Goal: Information Seeking & Learning: Learn about a topic

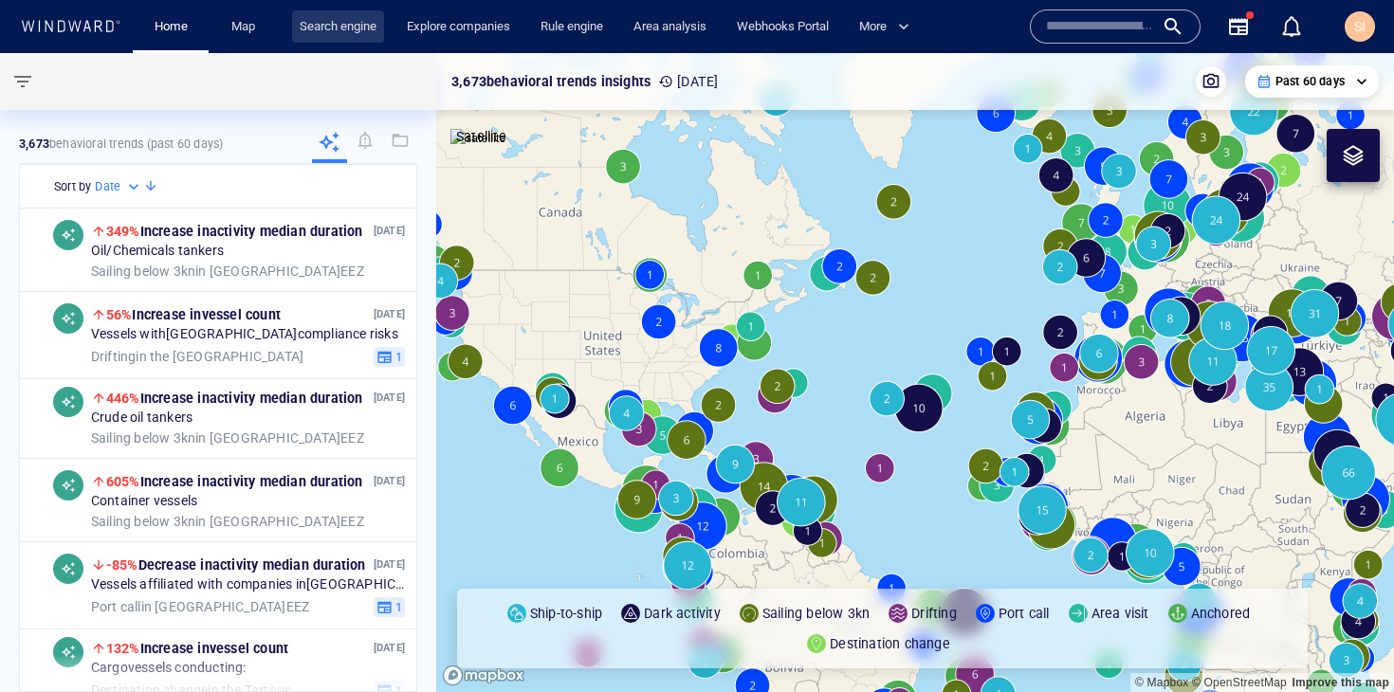
click at [345, 38] on link "Search engine" at bounding box center [338, 26] width 92 height 33
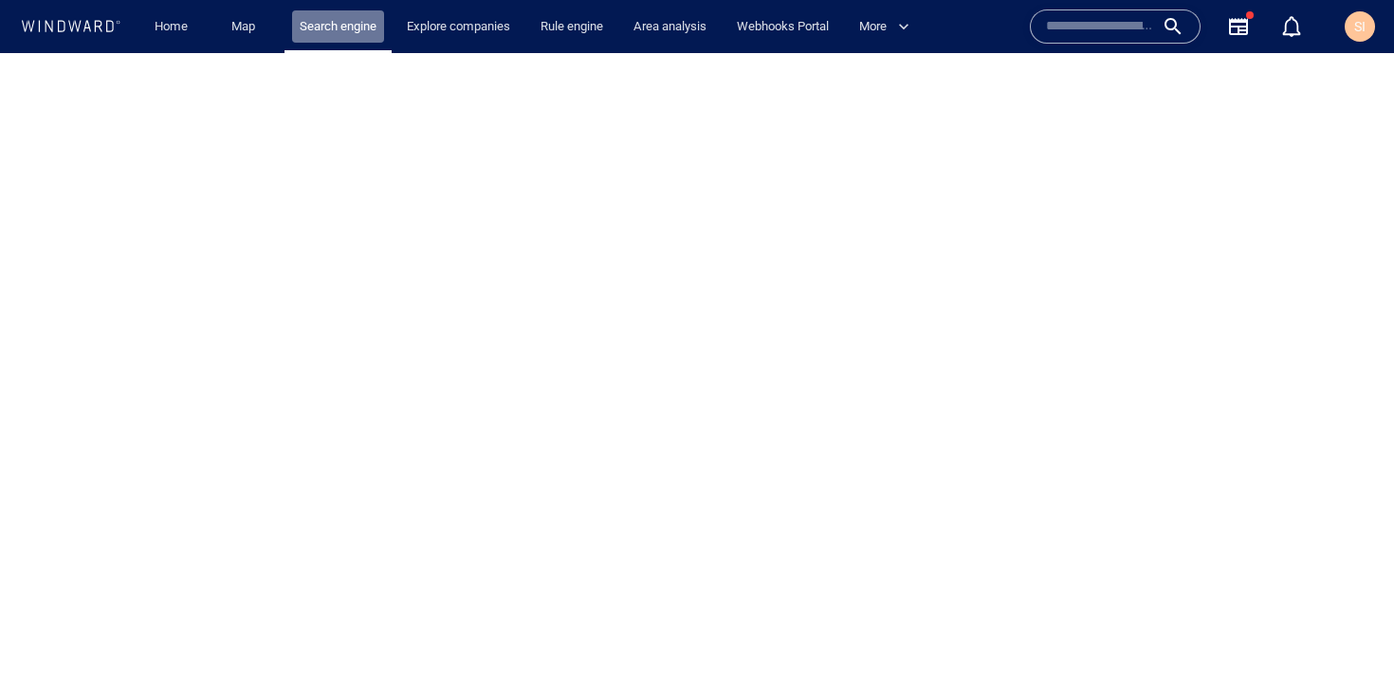
click at [345, 38] on link "Search engine" at bounding box center [338, 26] width 92 height 33
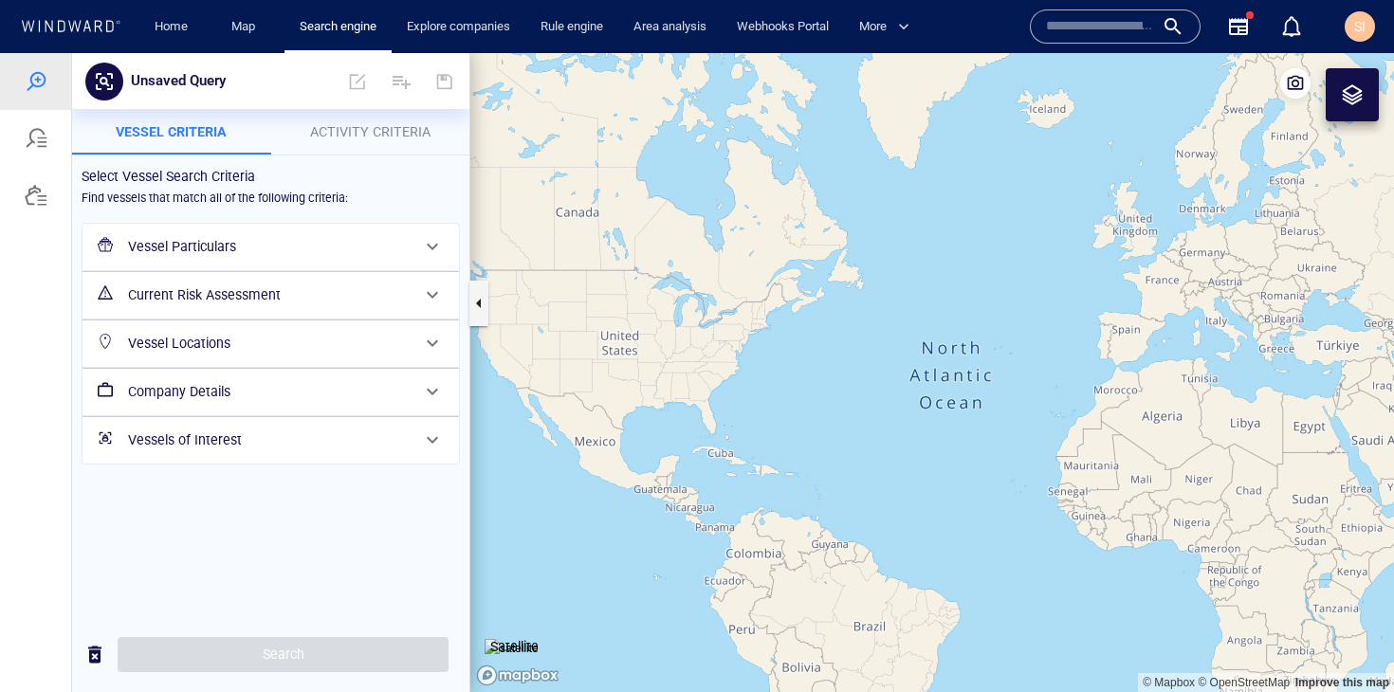
click at [349, 252] on h6 "Vessel Particulars" at bounding box center [269, 247] width 282 height 24
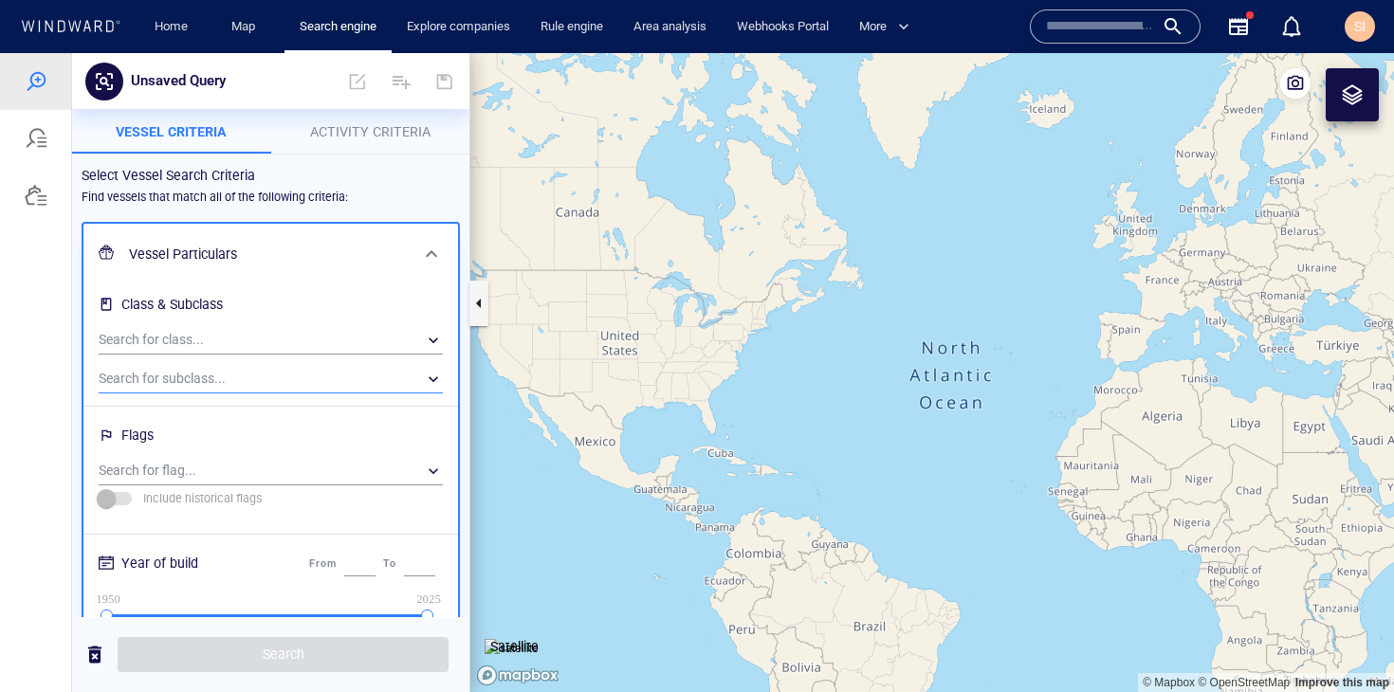
click at [304, 377] on div "​" at bounding box center [271, 379] width 344 height 28
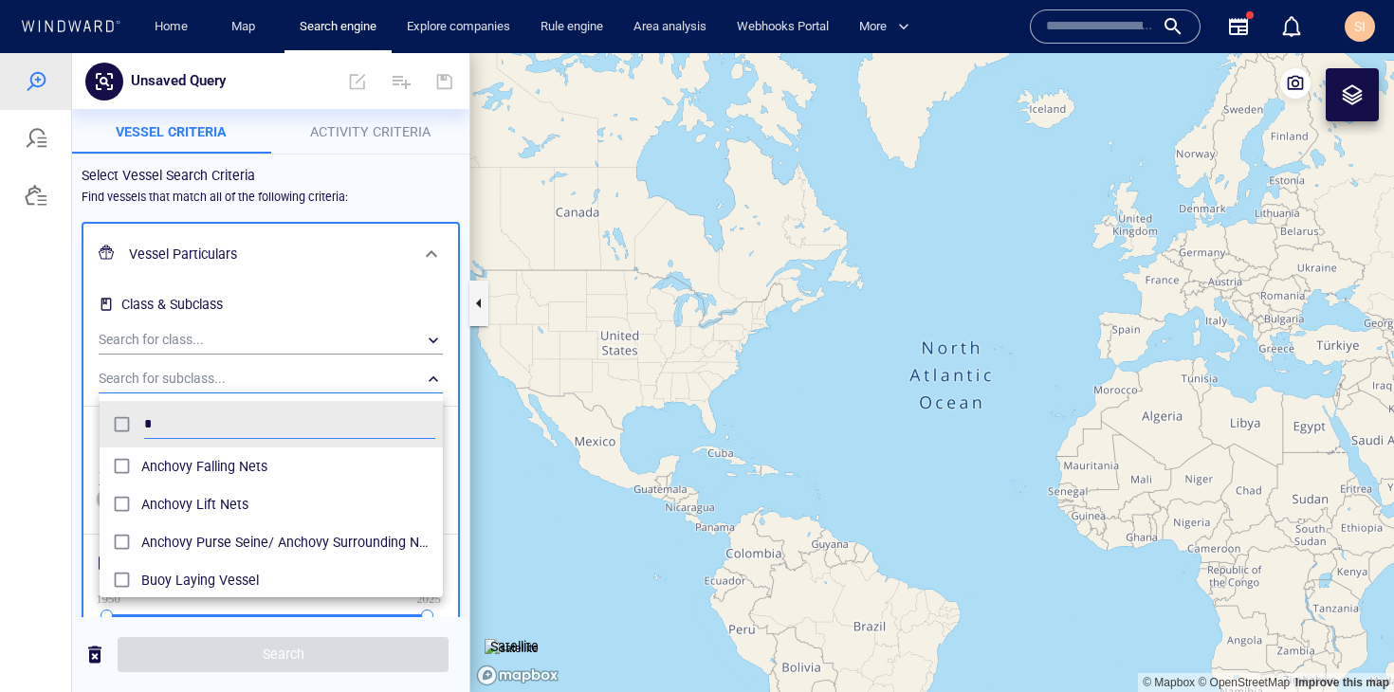
scroll to position [174, 329]
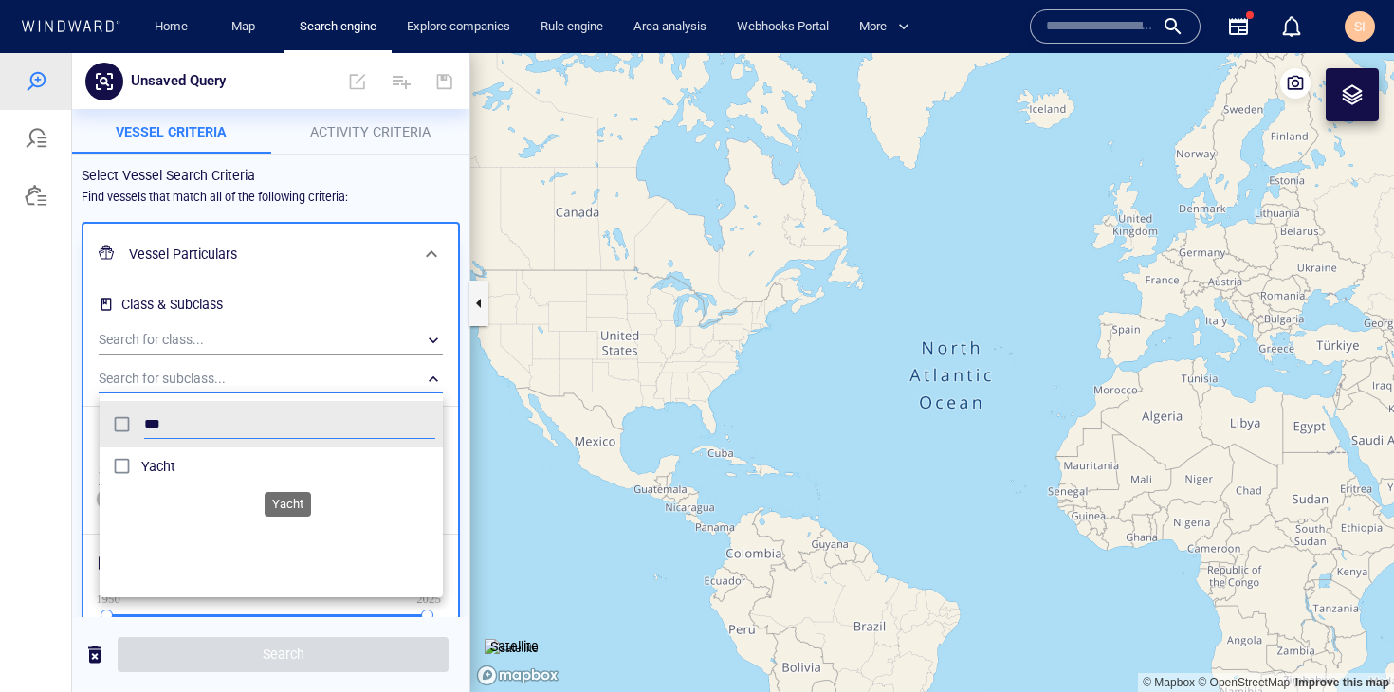
type input "***"
click at [282, 470] on span "Yacht" at bounding box center [288, 466] width 294 height 23
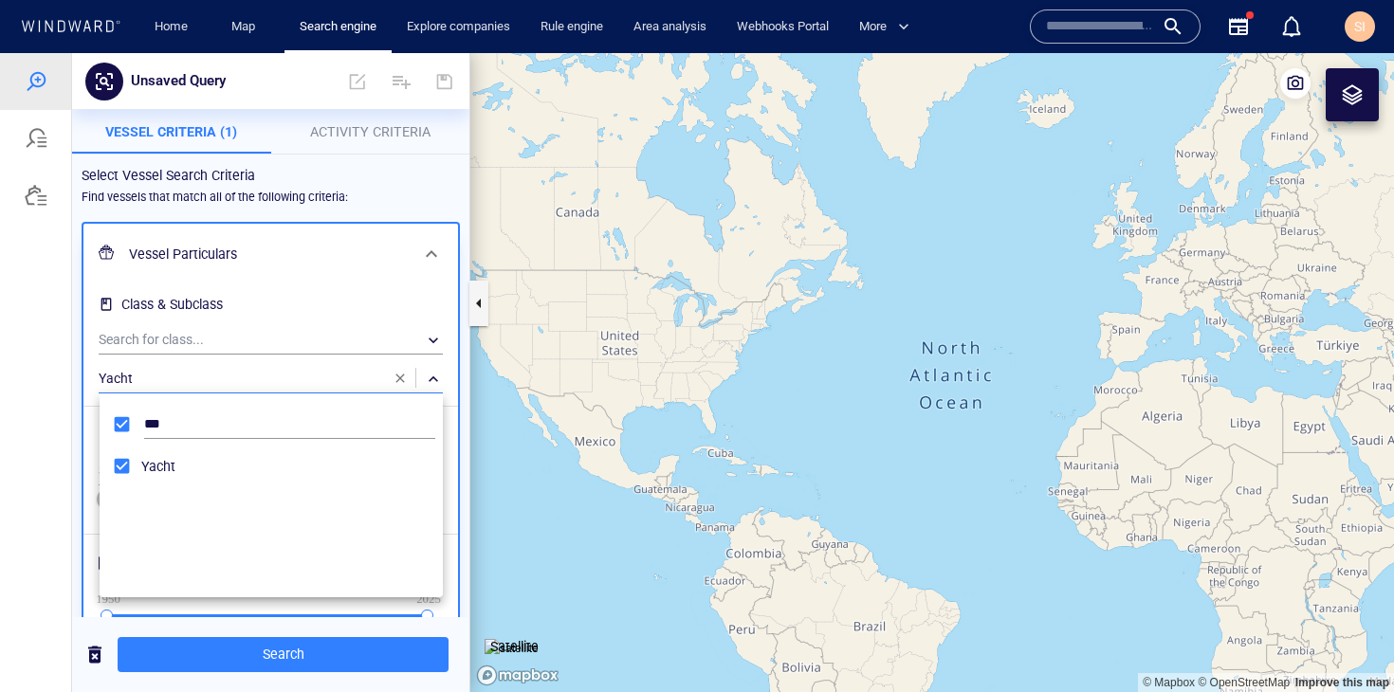
click at [334, 656] on div at bounding box center [697, 372] width 1394 height 639
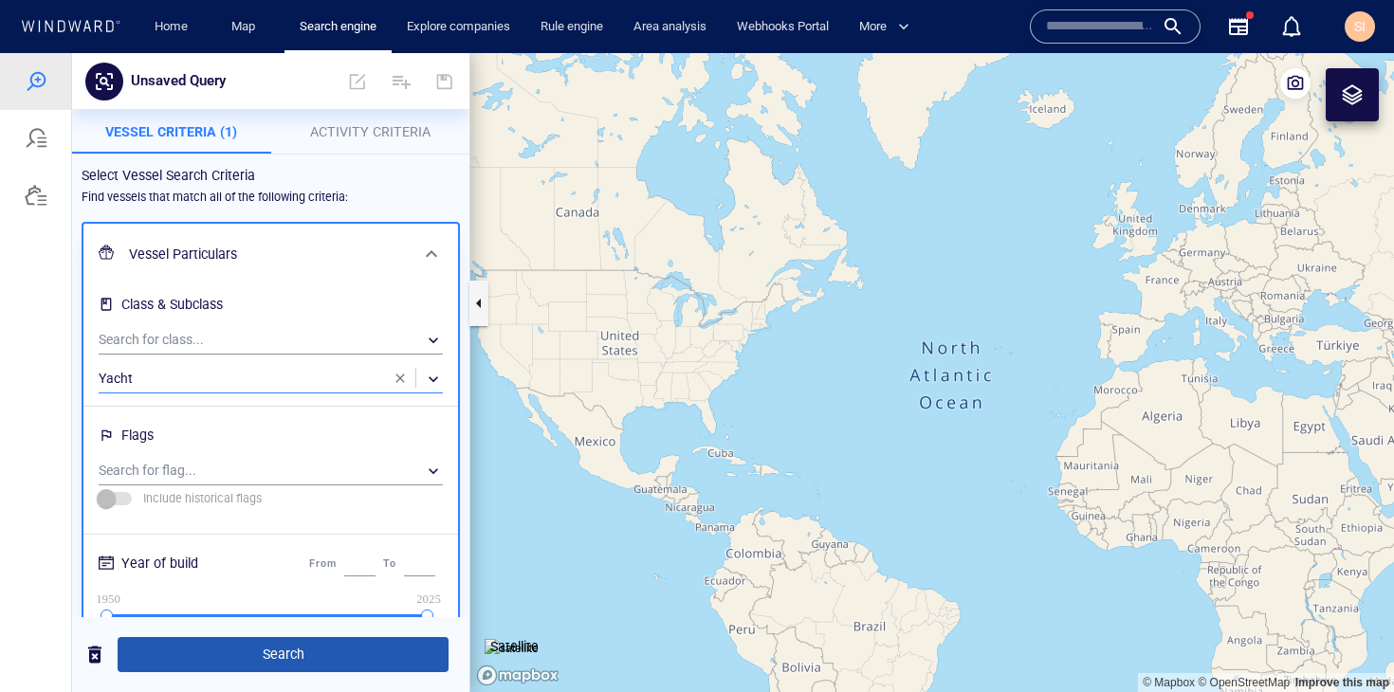
click at [338, 663] on span "Search" at bounding box center [283, 655] width 301 height 24
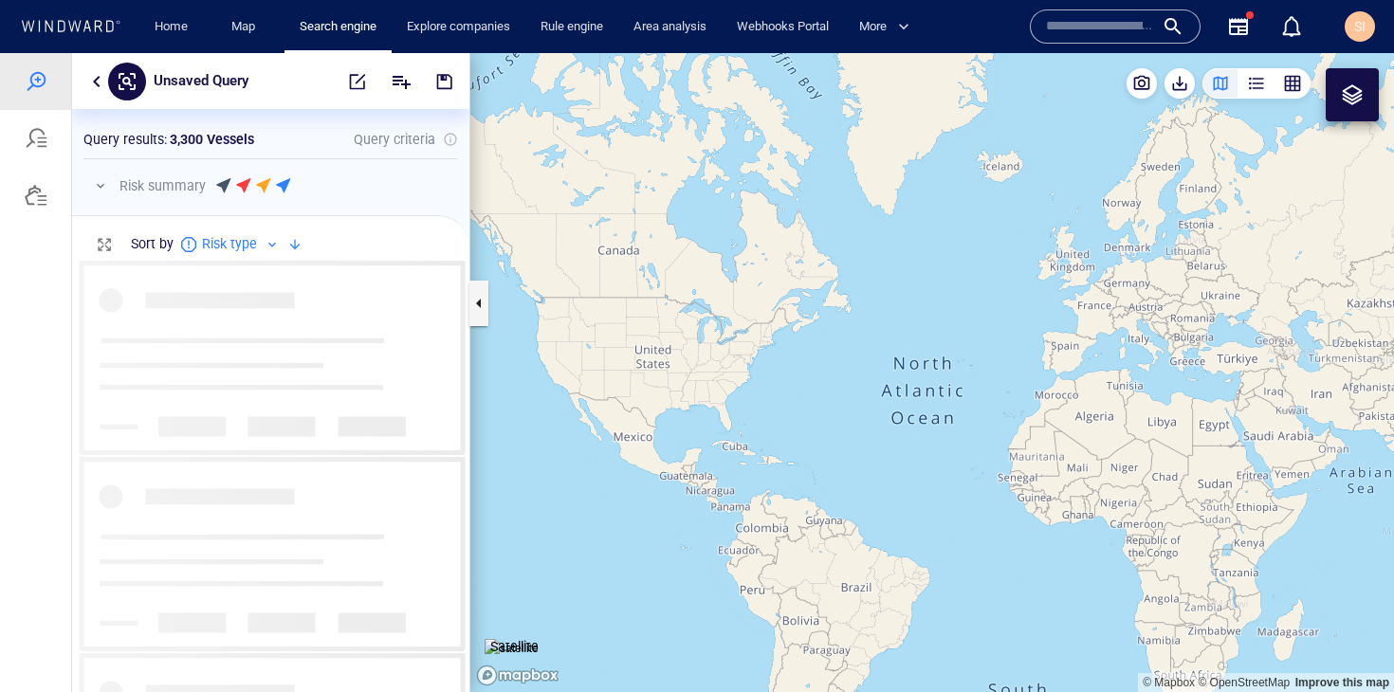
scroll to position [417, 383]
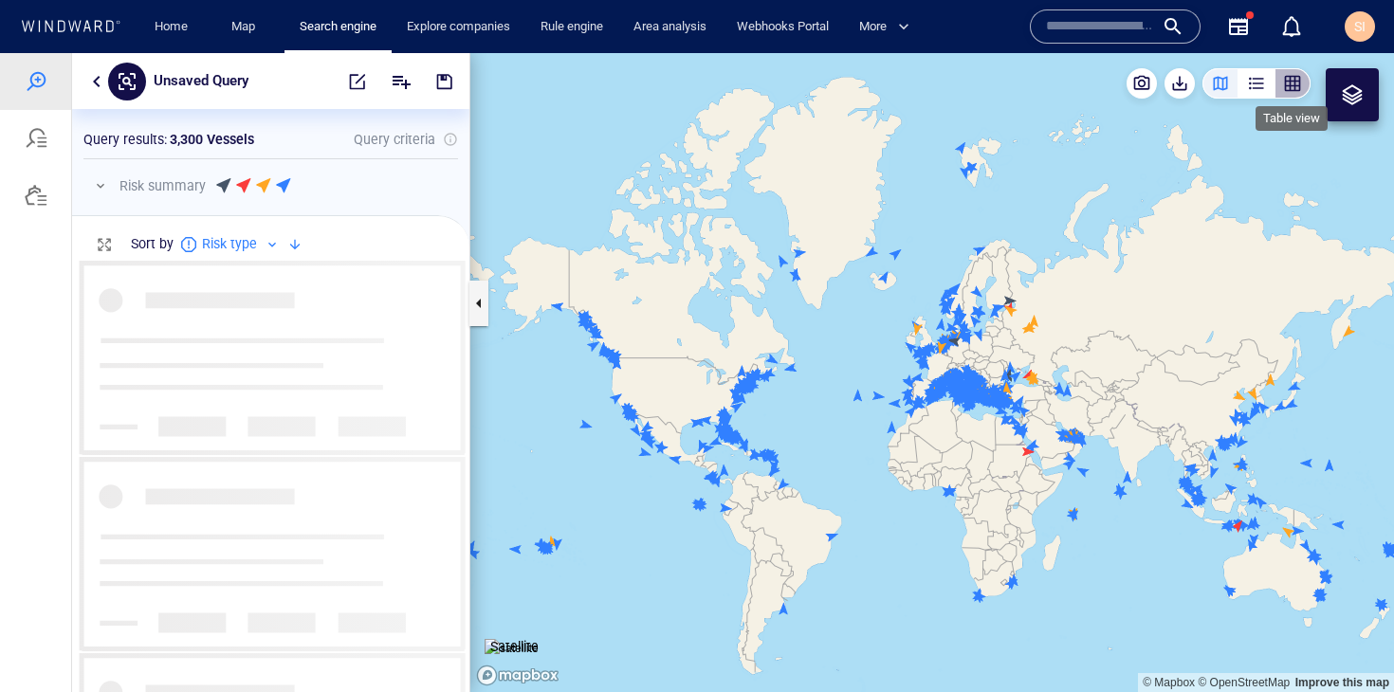
click at [1297, 88] on div "button" at bounding box center [1292, 83] width 19 height 19
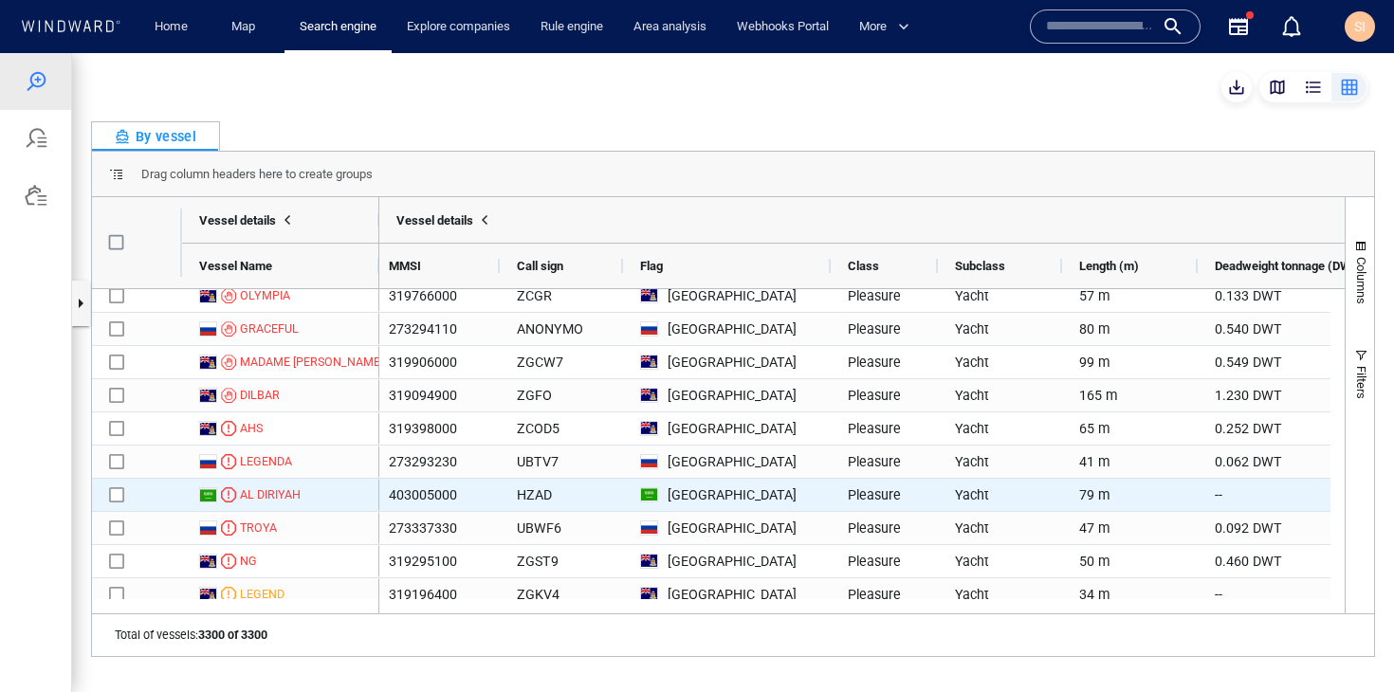
scroll to position [0, 0]
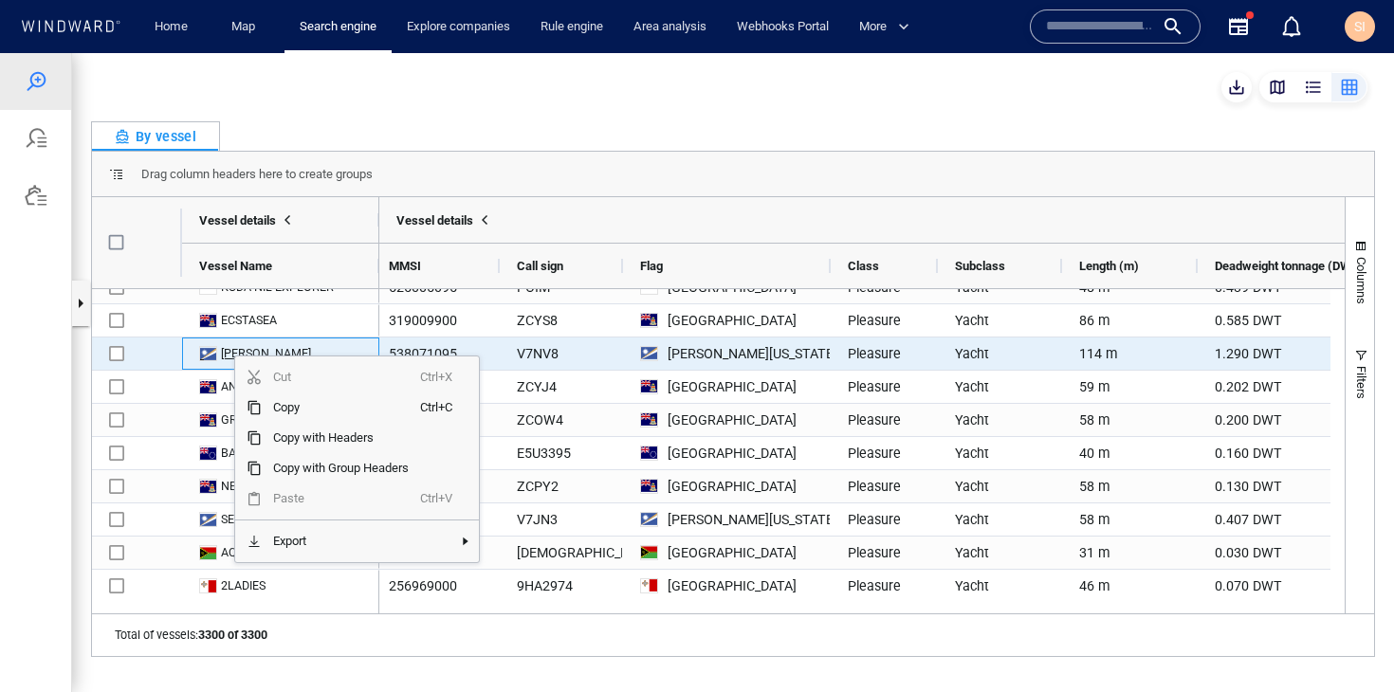
click at [236, 352] on div "[PERSON_NAME]" at bounding box center [266, 353] width 90 height 17
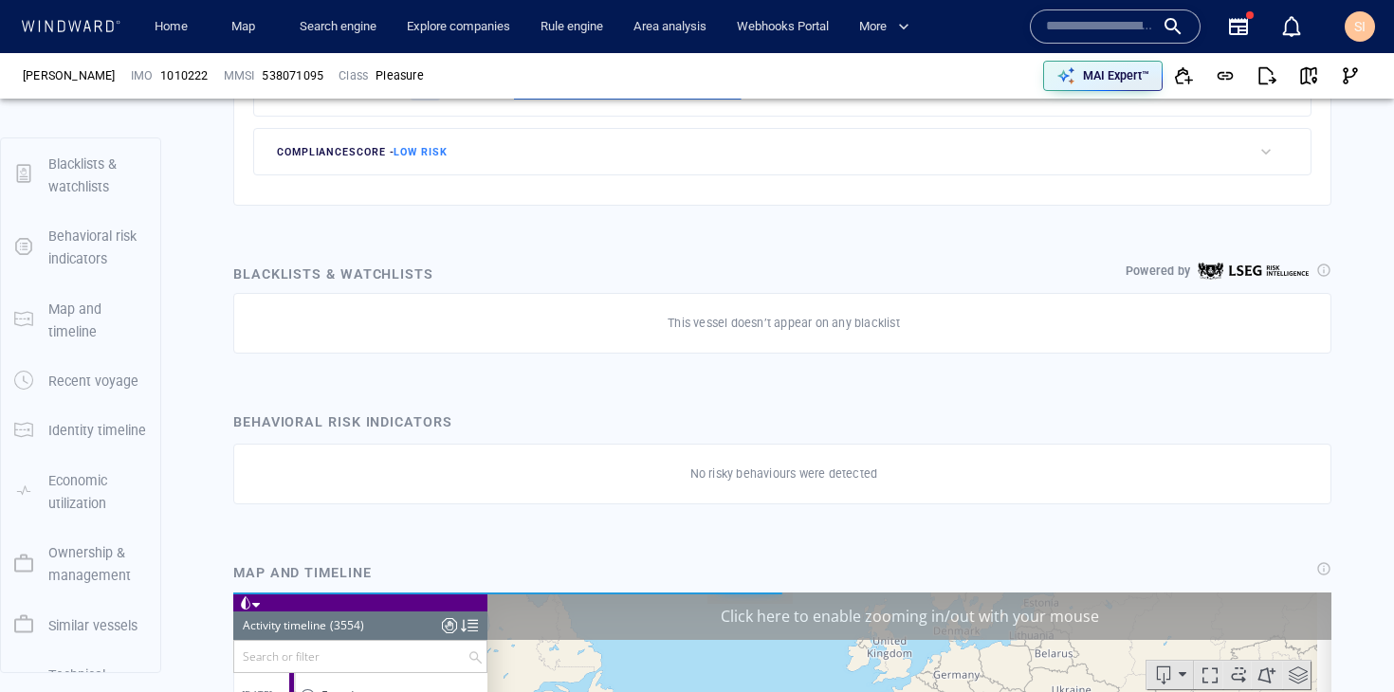
scroll to position [244, 0]
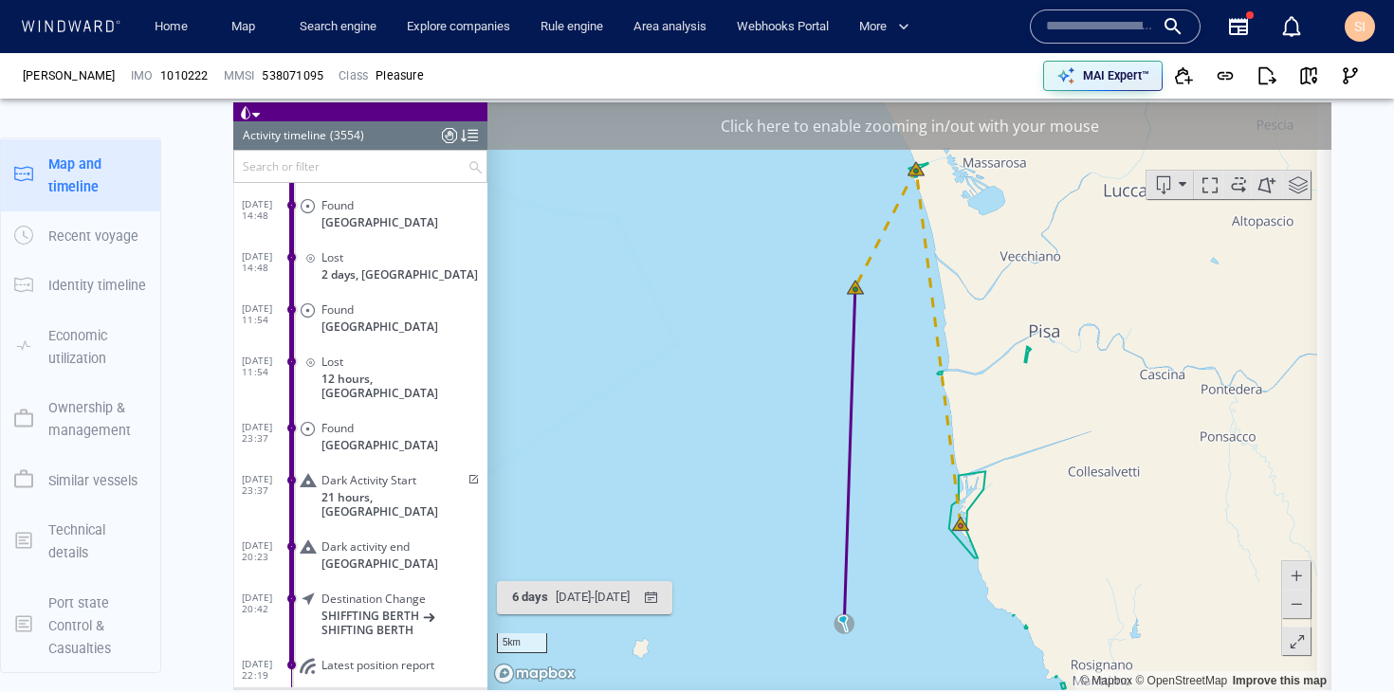
scroll to position [1096, 0]
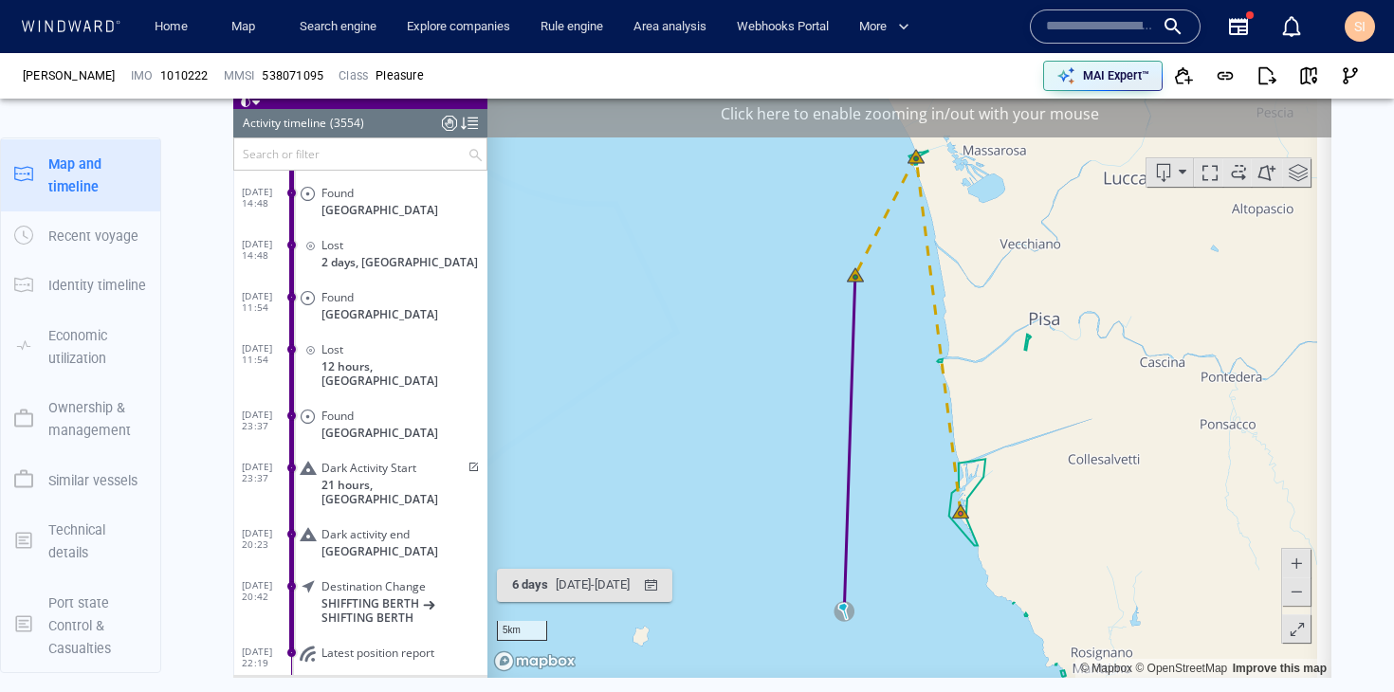
click at [359, 477] on span "21 hours, Italy" at bounding box center [404, 491] width 166 height 28
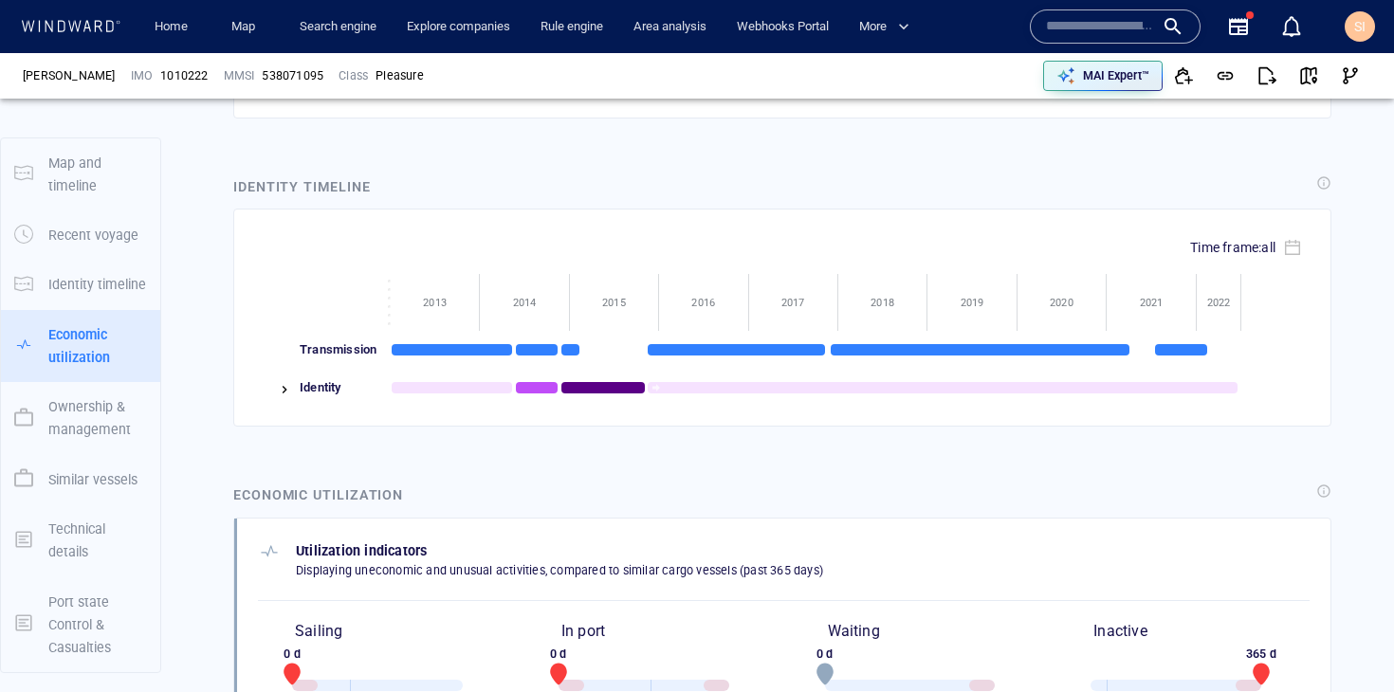
scroll to position [1952, 0]
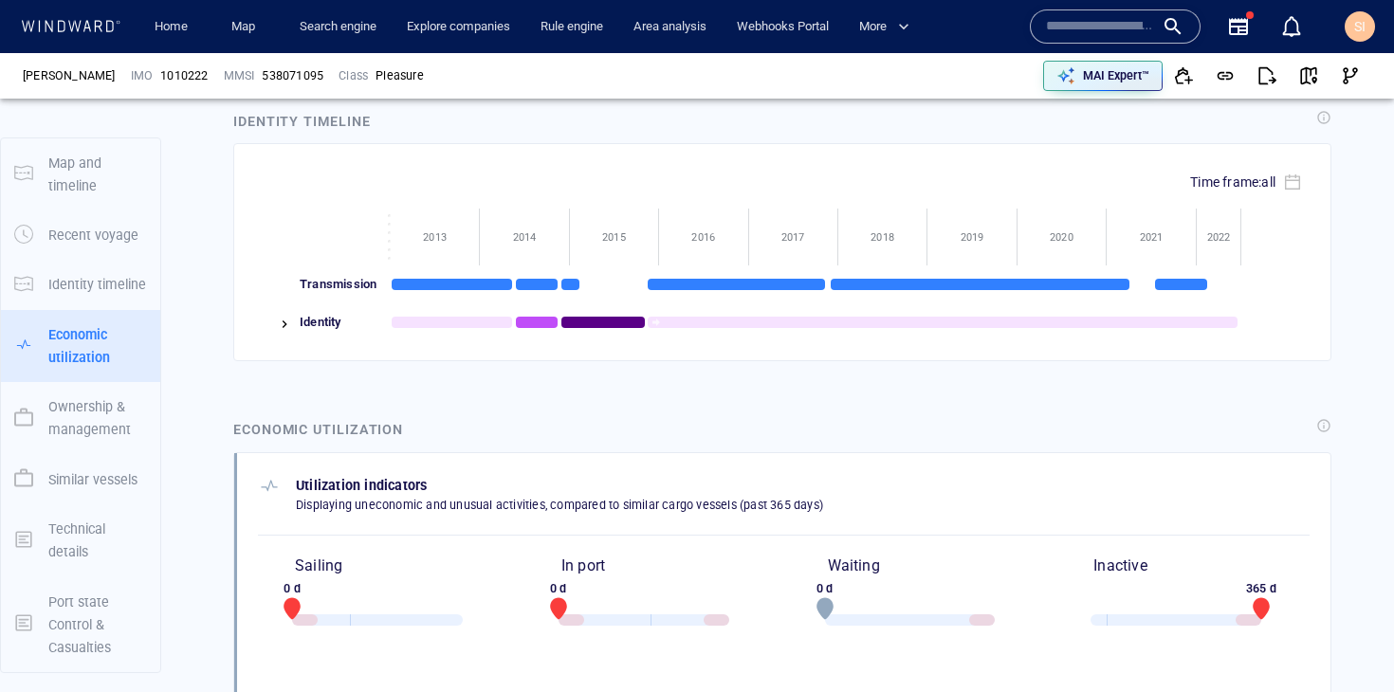
click at [282, 317] on img at bounding box center [284, 324] width 15 height 15
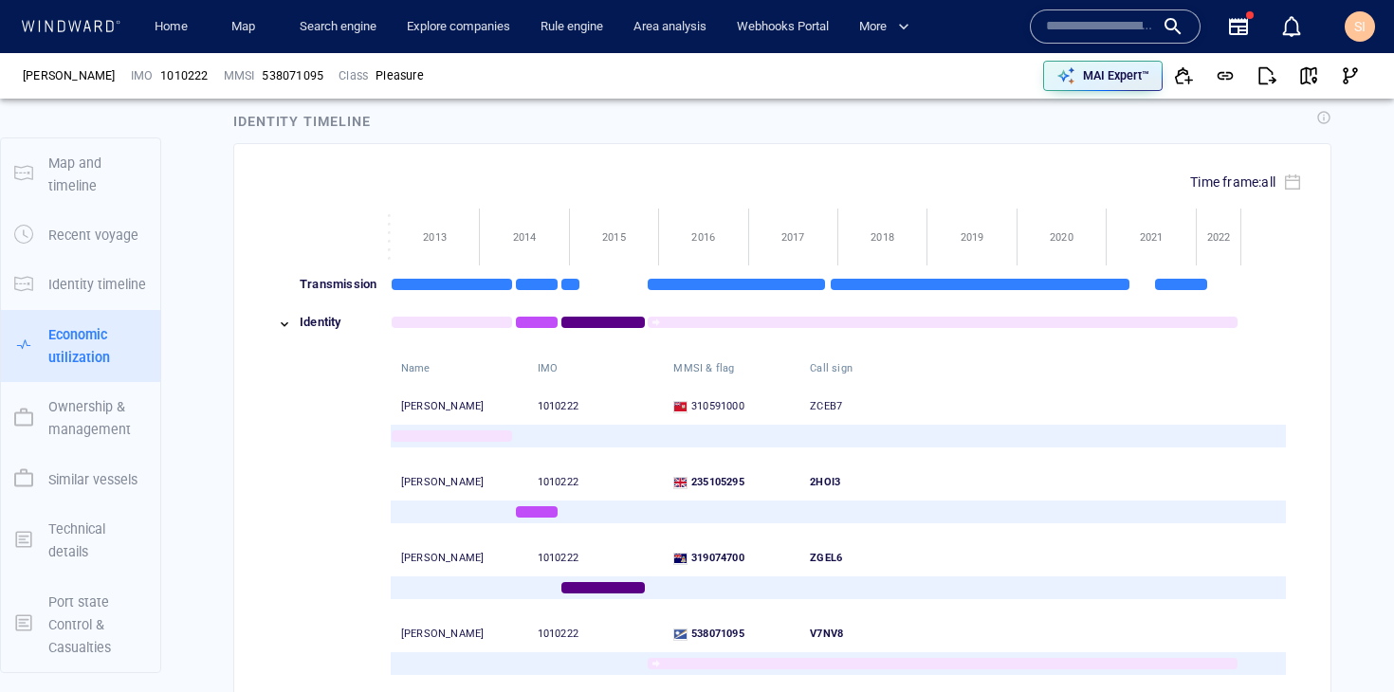
click at [282, 317] on img at bounding box center [284, 324] width 15 height 15
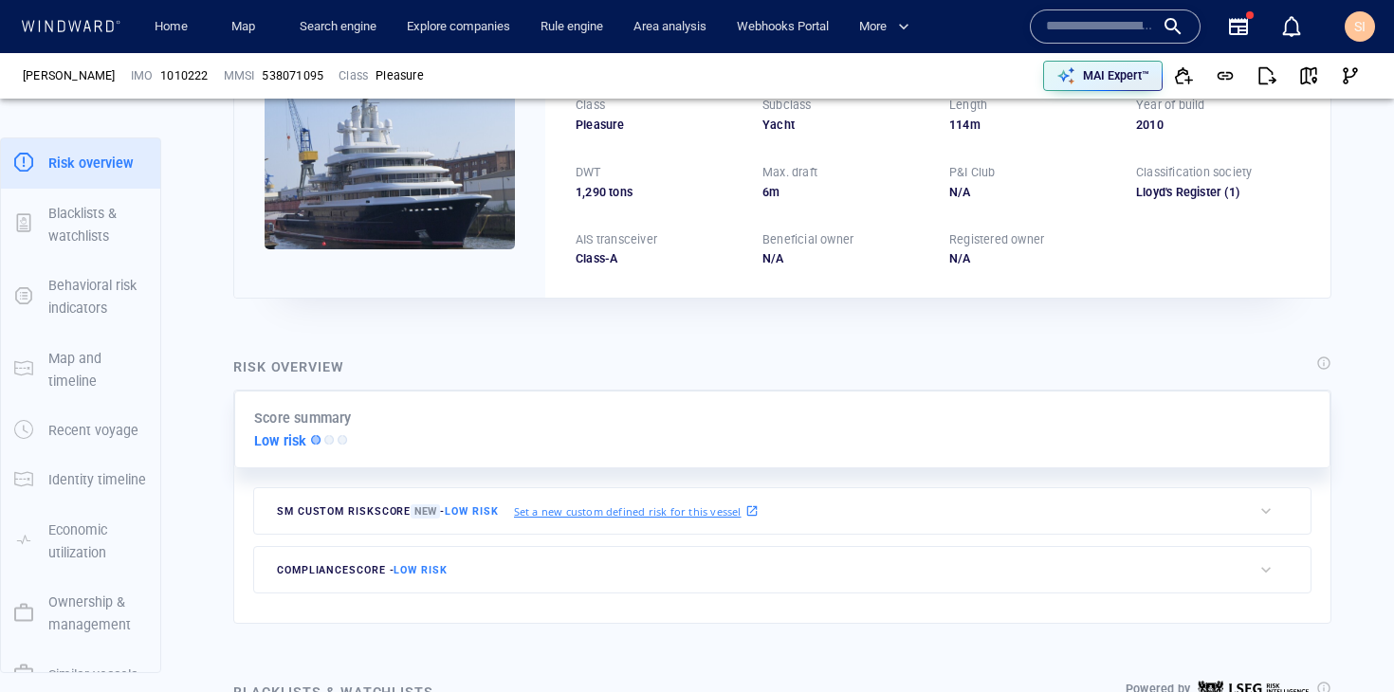
scroll to position [0, 0]
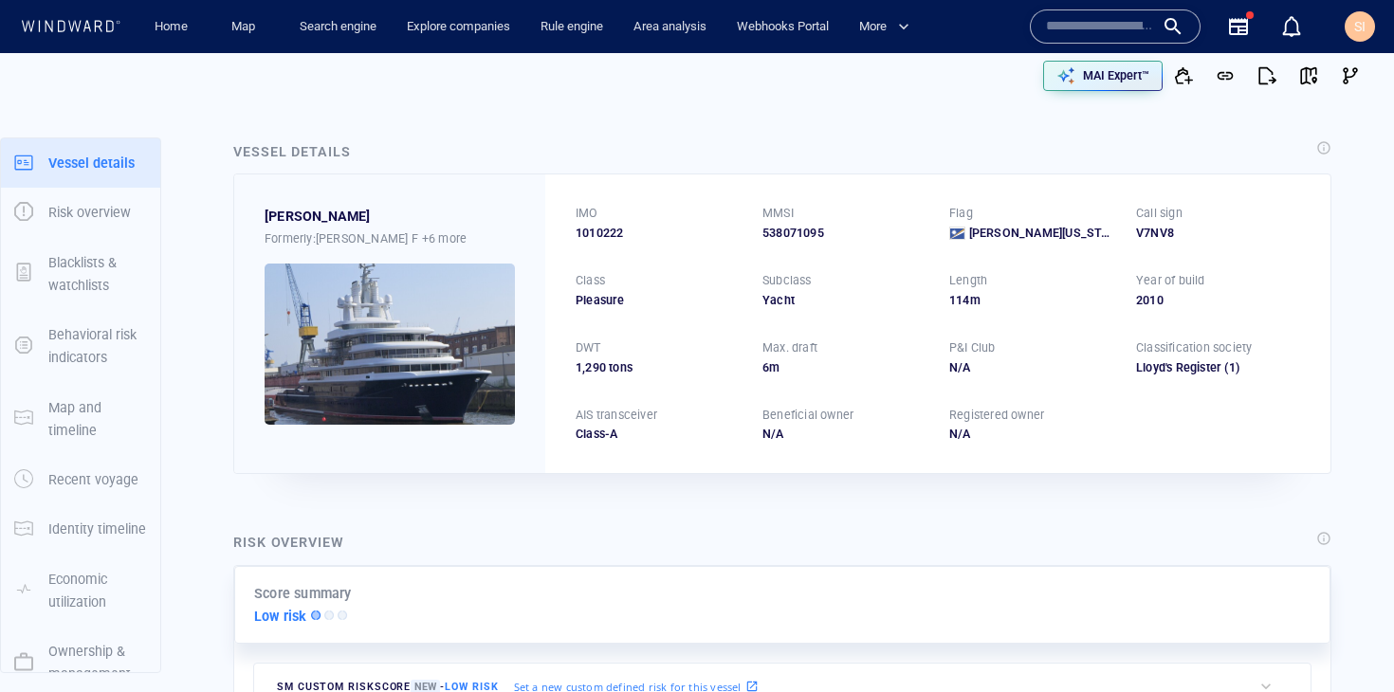
click at [610, 235] on span "1010222" at bounding box center [598, 233] width 47 height 17
copy span "1010222"
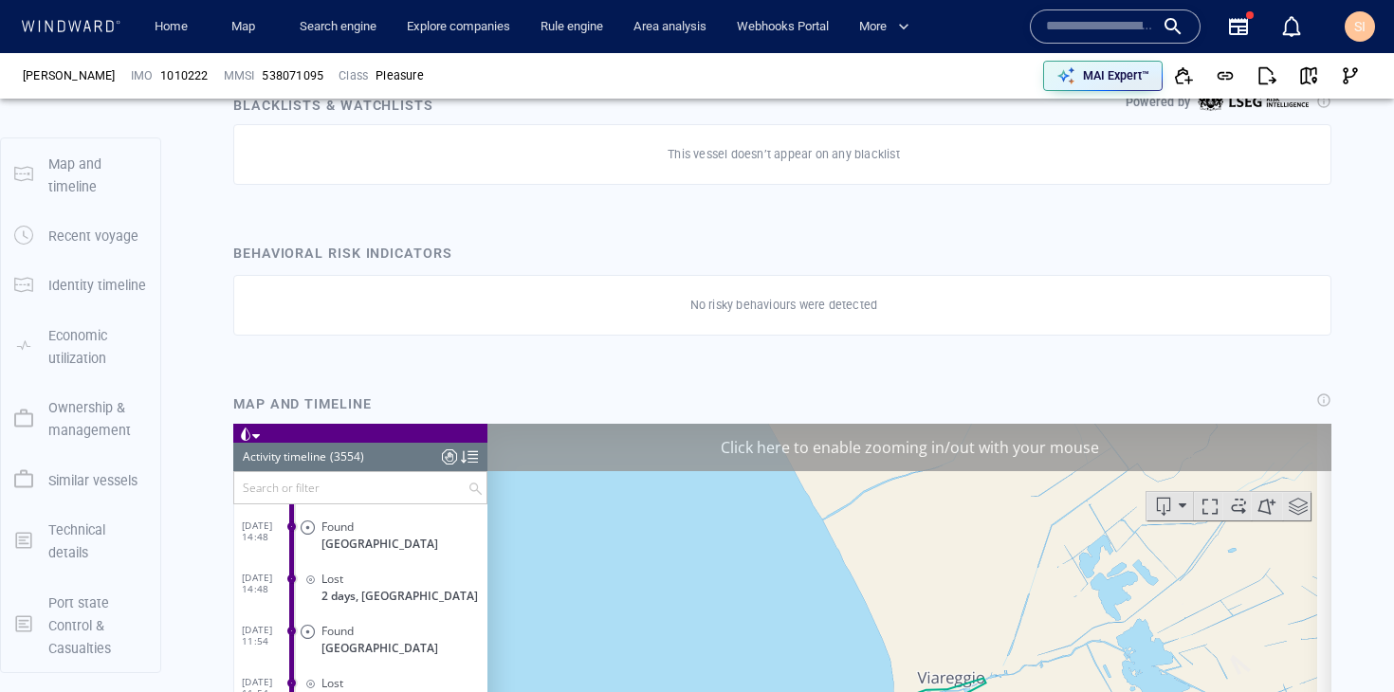
scroll to position [759, 0]
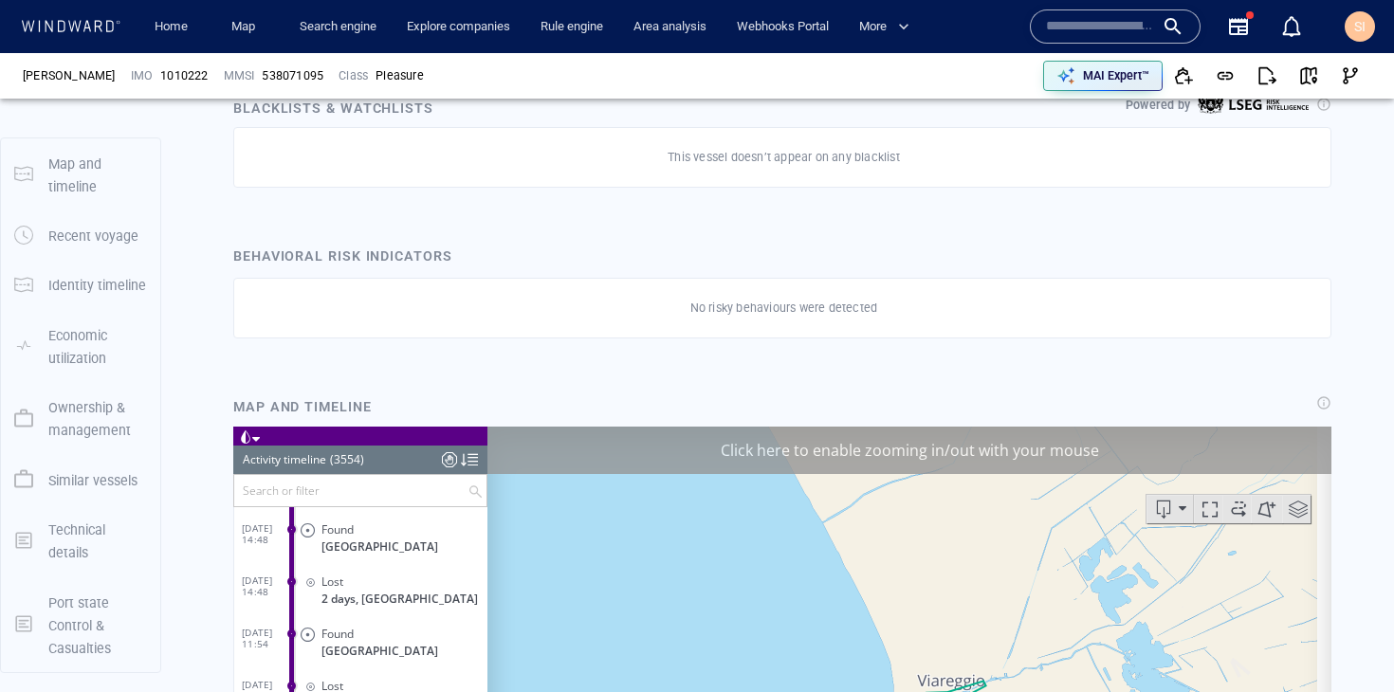
click at [474, 468] on div at bounding box center [469, 459] width 17 height 28
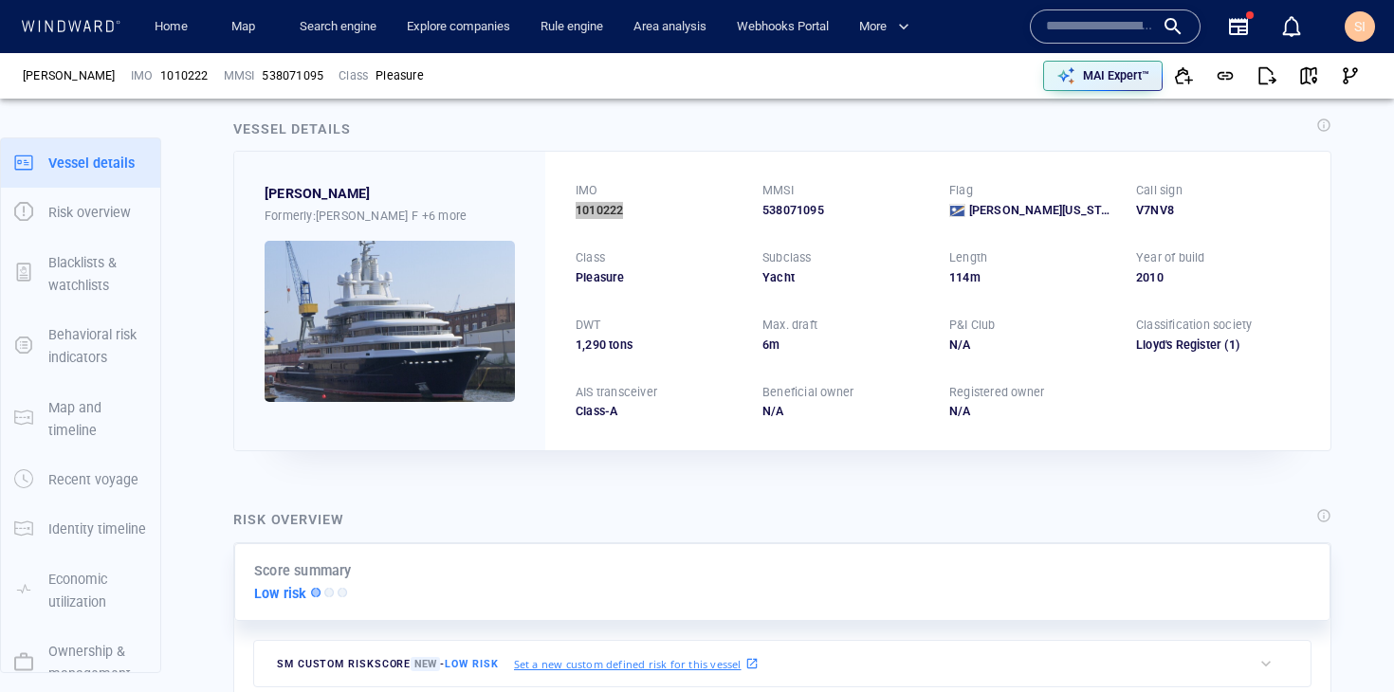
scroll to position [0, 0]
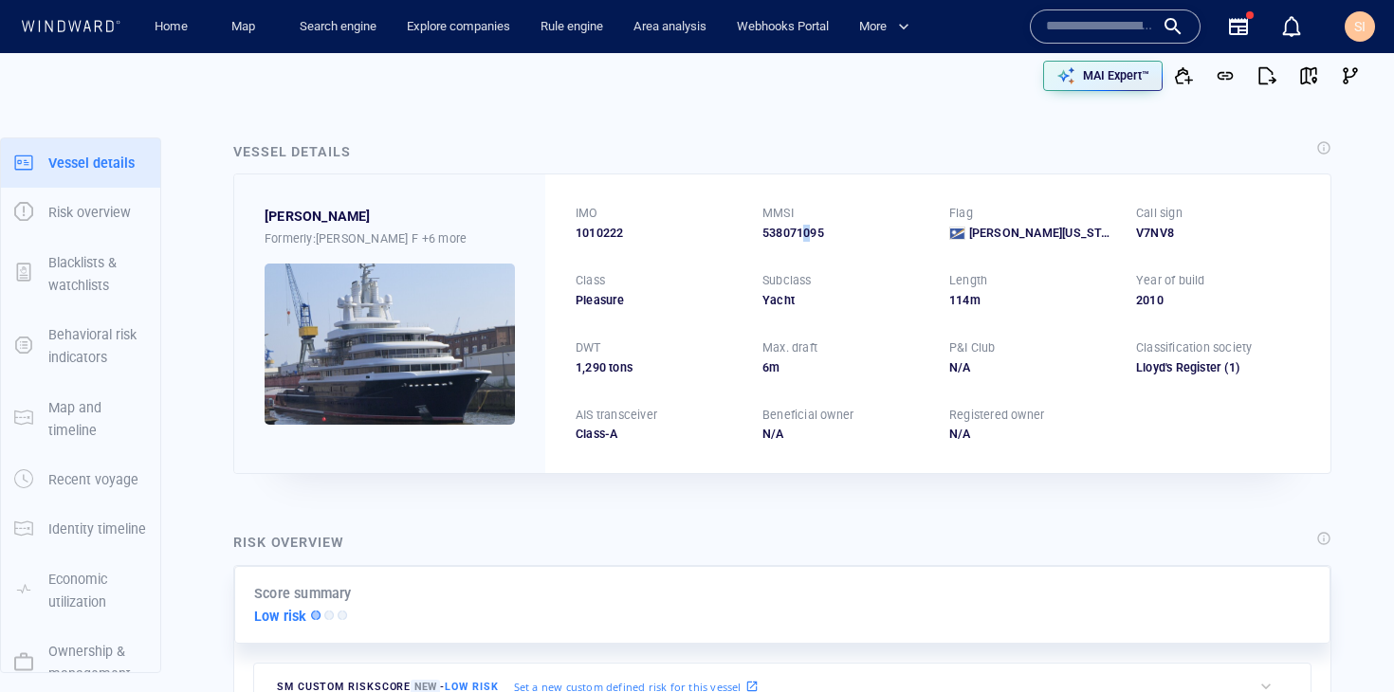
click at [802, 232] on div "538071095" at bounding box center [844, 233] width 164 height 17
click at [799, 228] on div "538071095" at bounding box center [844, 233] width 164 height 17
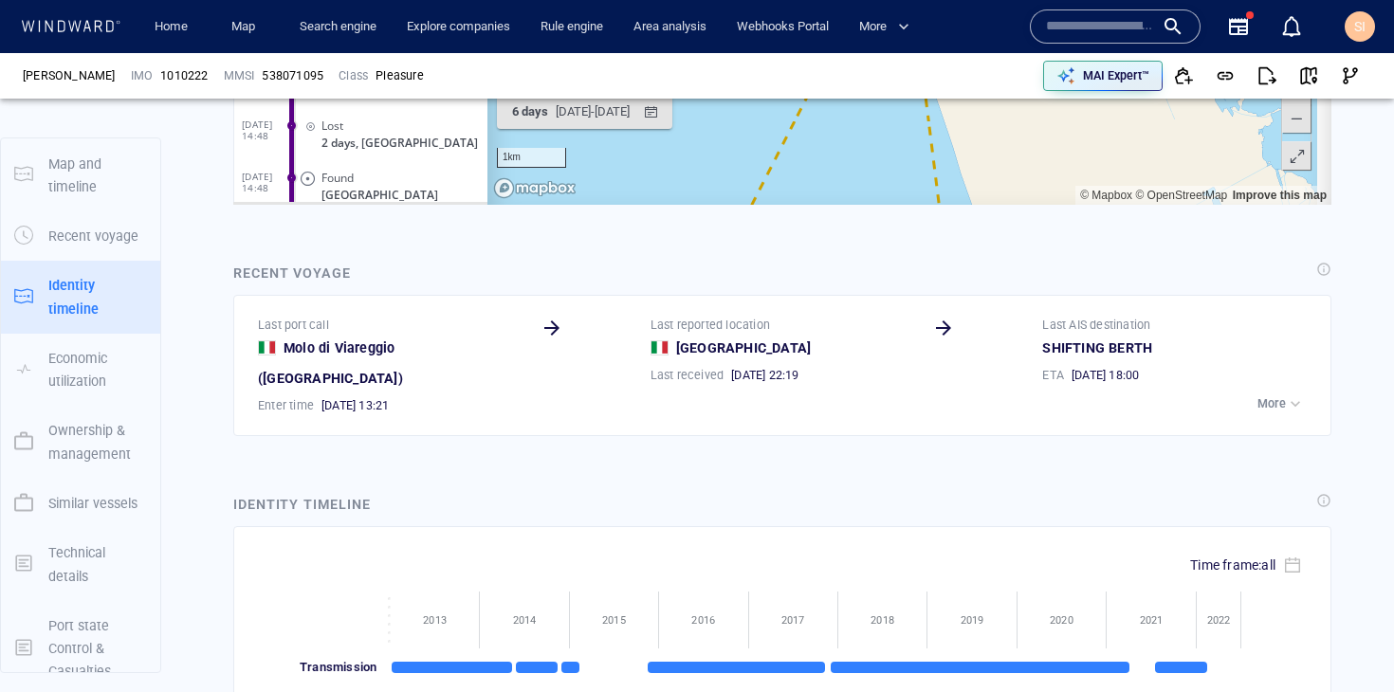
scroll to position [1885, 0]
